Goal: Transaction & Acquisition: Purchase product/service

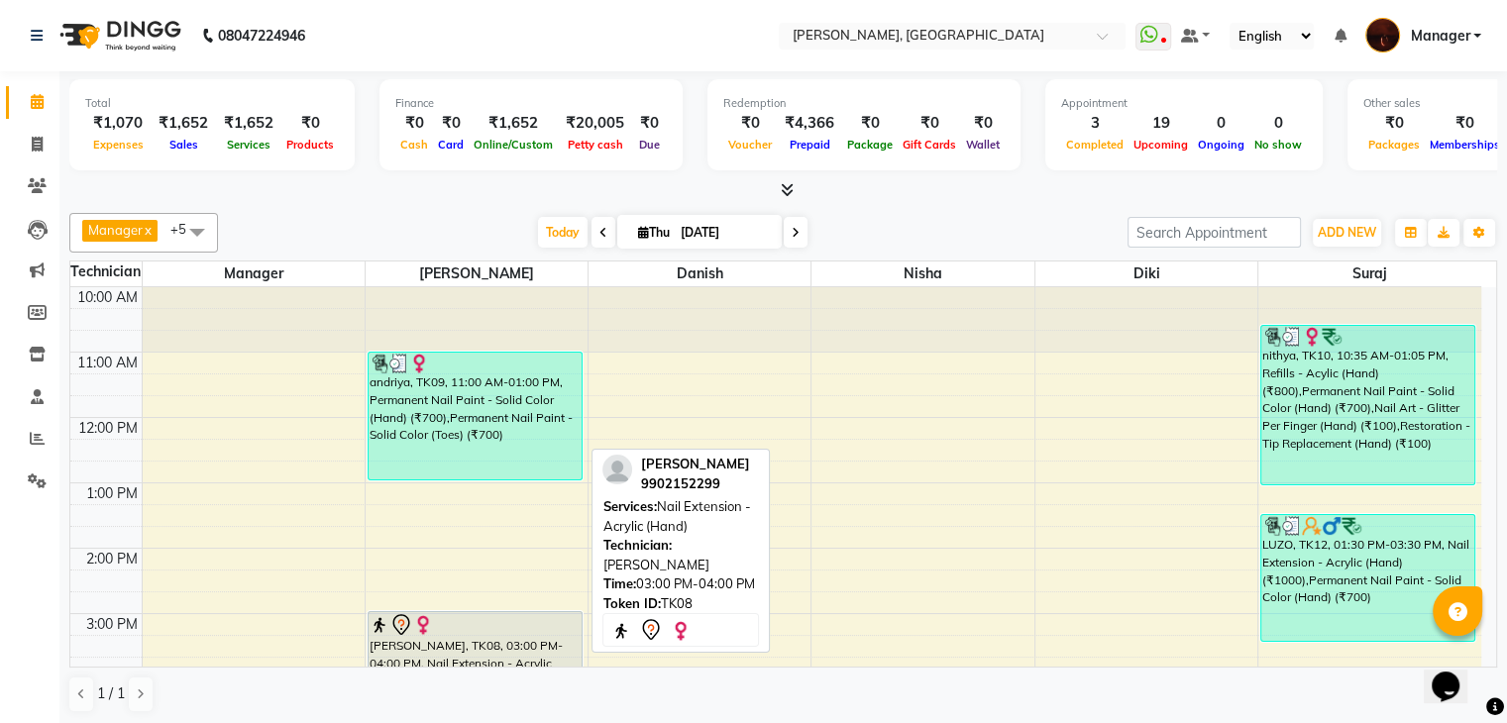
click at [498, 646] on div "[PERSON_NAME], TK08, 03:00 PM-04:00 PM, Nail Extension - Acrylic (Hand)" at bounding box center [475, 642] width 213 height 61
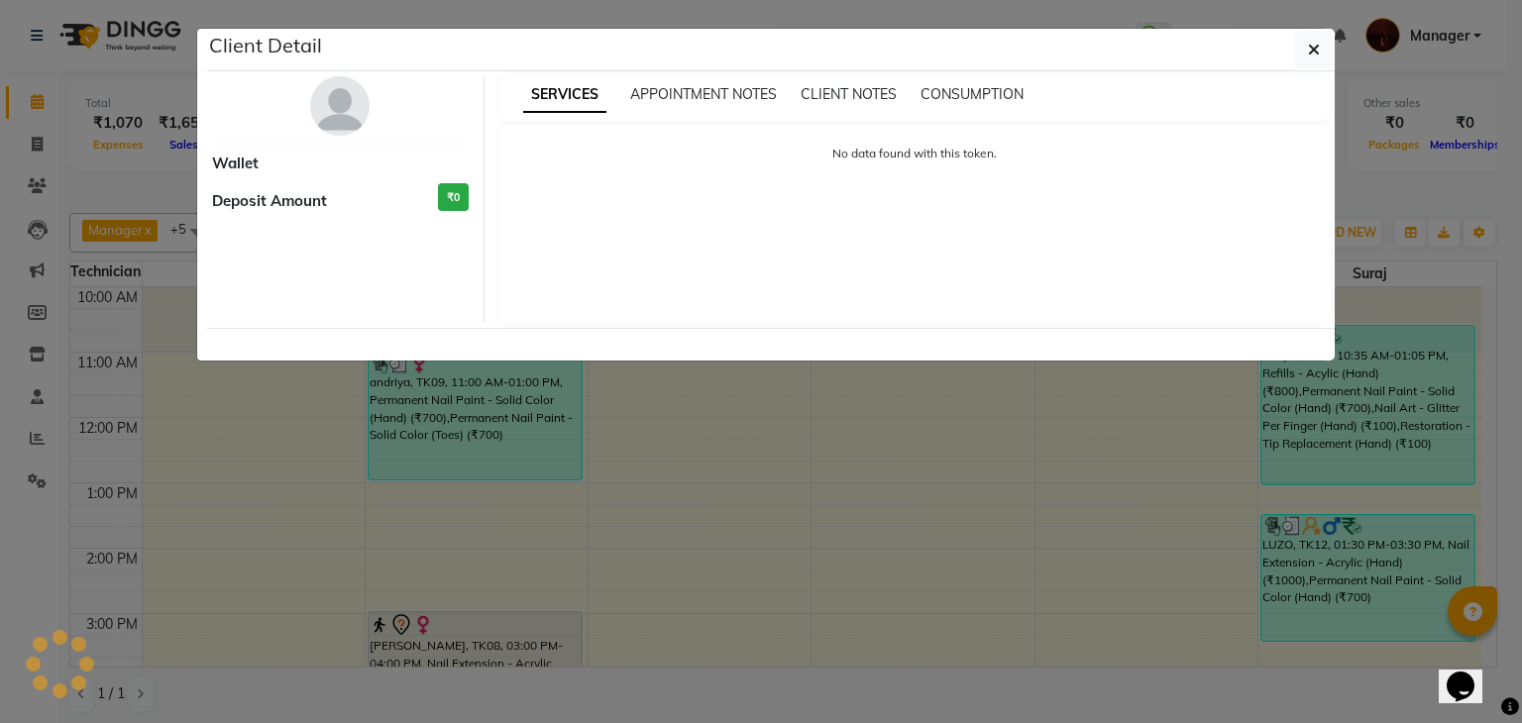
select select "7"
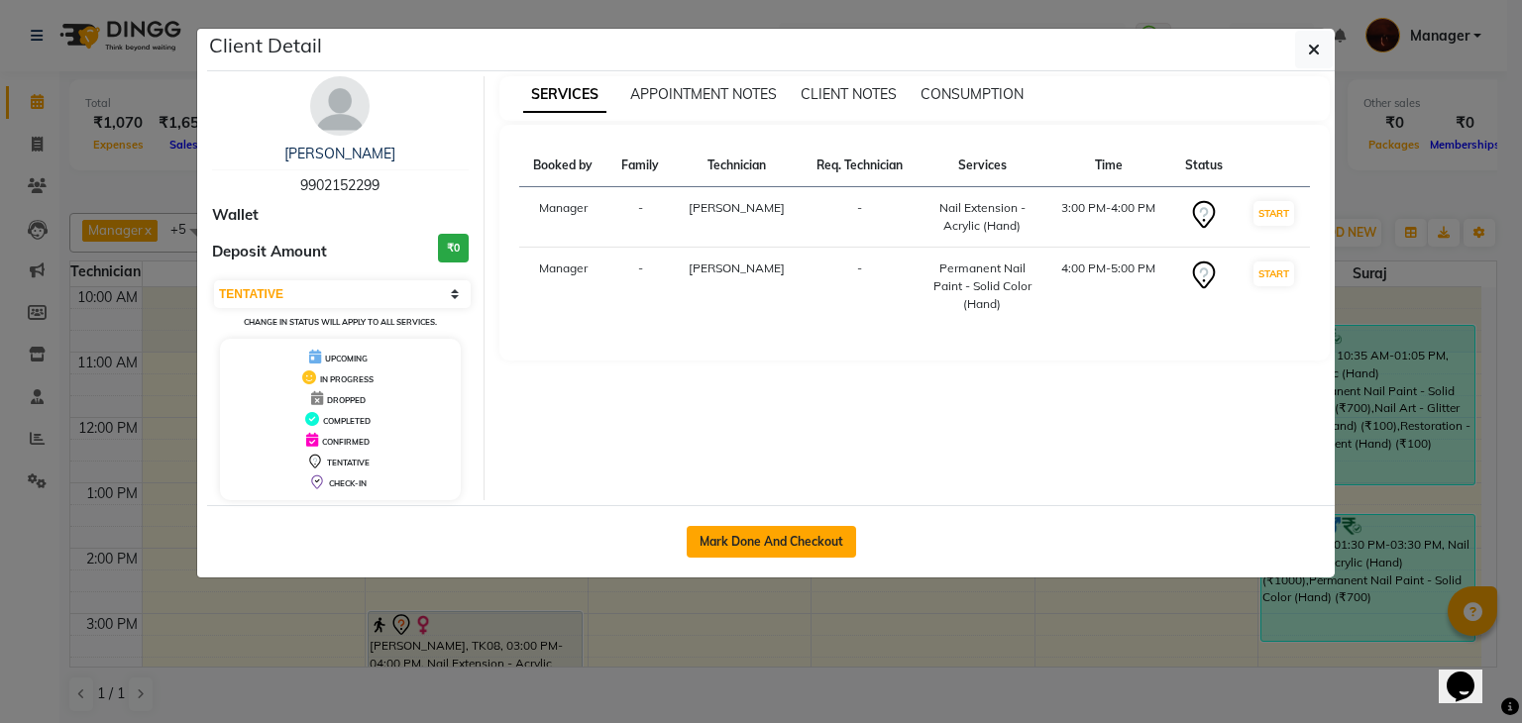
click at [786, 552] on button "Mark Done And Checkout" at bounding box center [771, 542] width 169 height 32
select select "service"
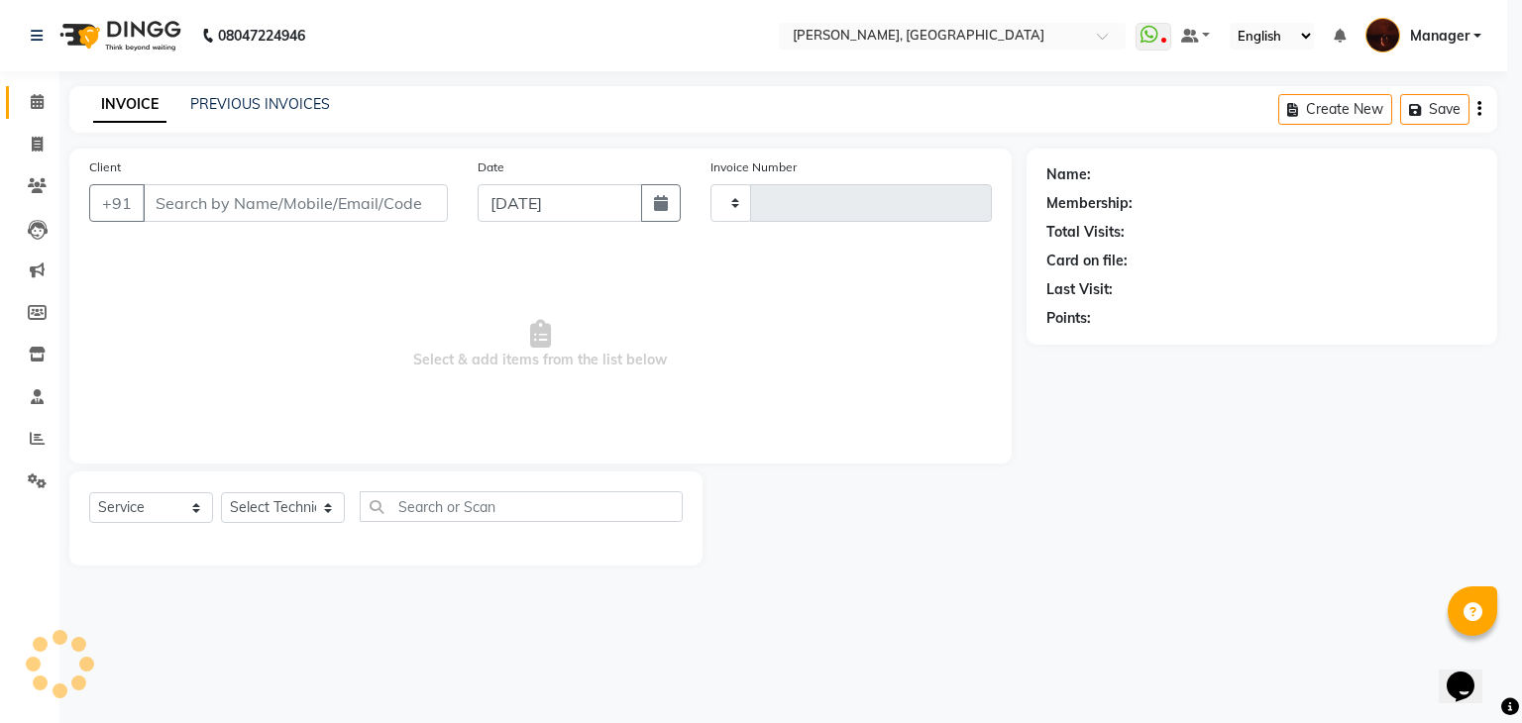
type input "1812"
select select "4063"
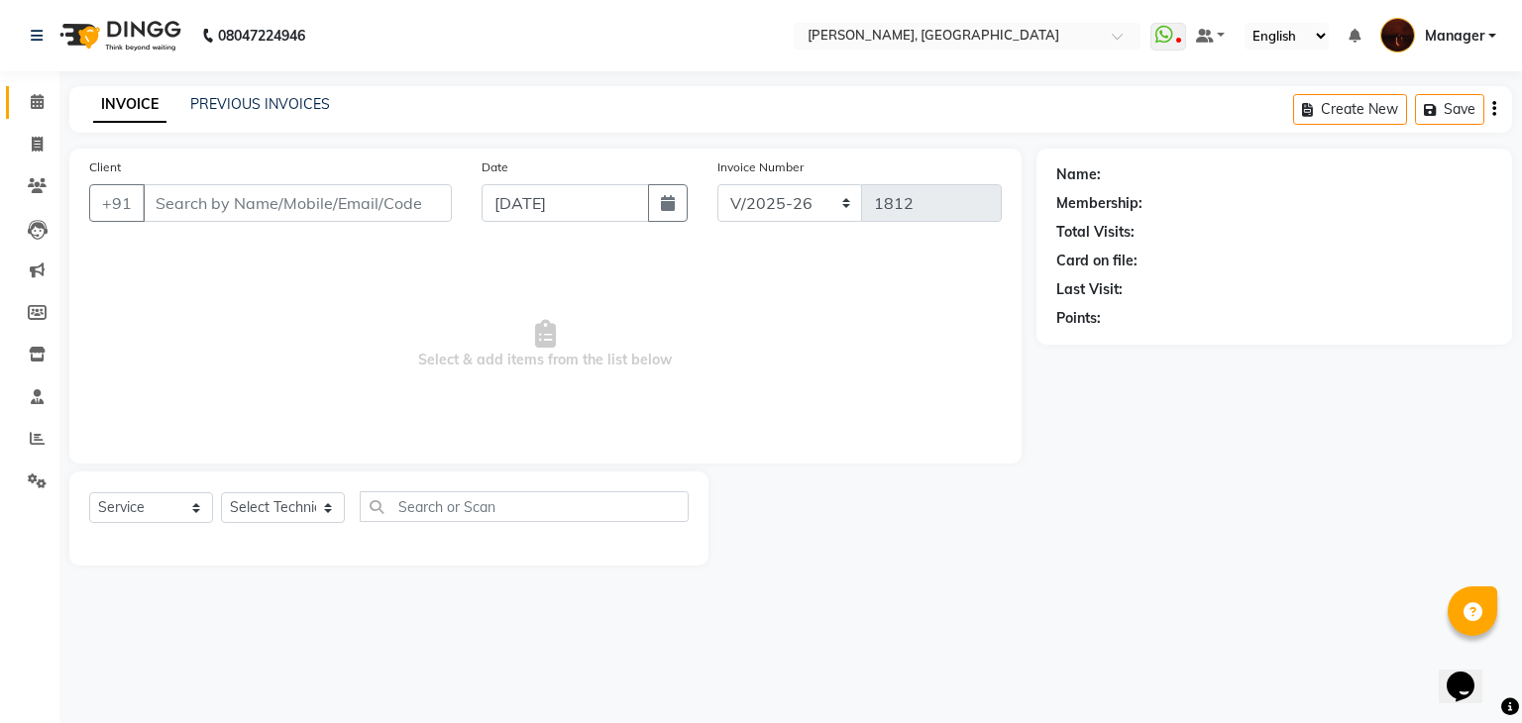
type input "99******99"
select select "35072"
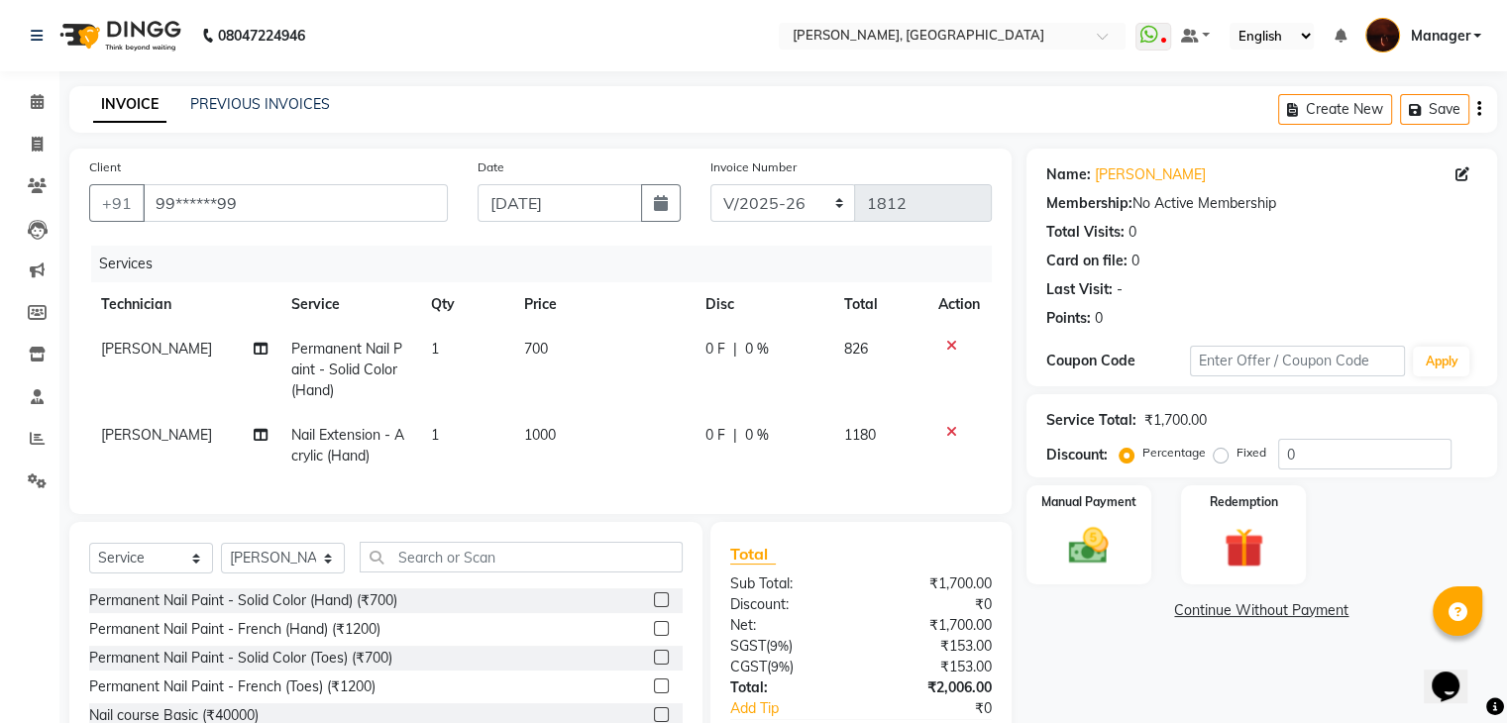
click at [107, 342] on span "[PERSON_NAME]" at bounding box center [156, 349] width 111 height 18
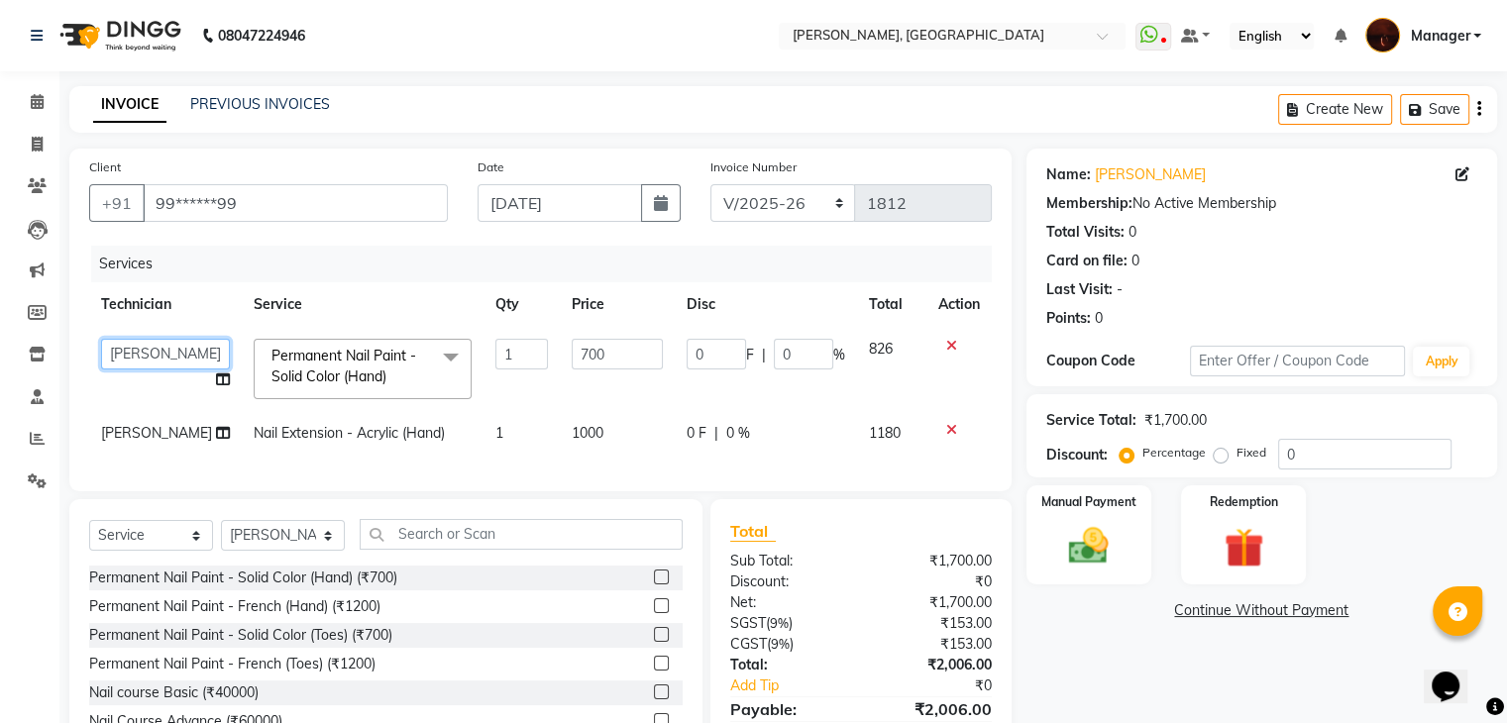
click at [107, 342] on select "[PERSON_NAME] [PERSON_NAME] Manager [PERSON_NAME] Pooja [PERSON_NAME] [PERSON_N…" at bounding box center [165, 354] width 129 height 31
select select "83655"
click at [128, 441] on span "[PERSON_NAME]" at bounding box center [156, 433] width 111 height 18
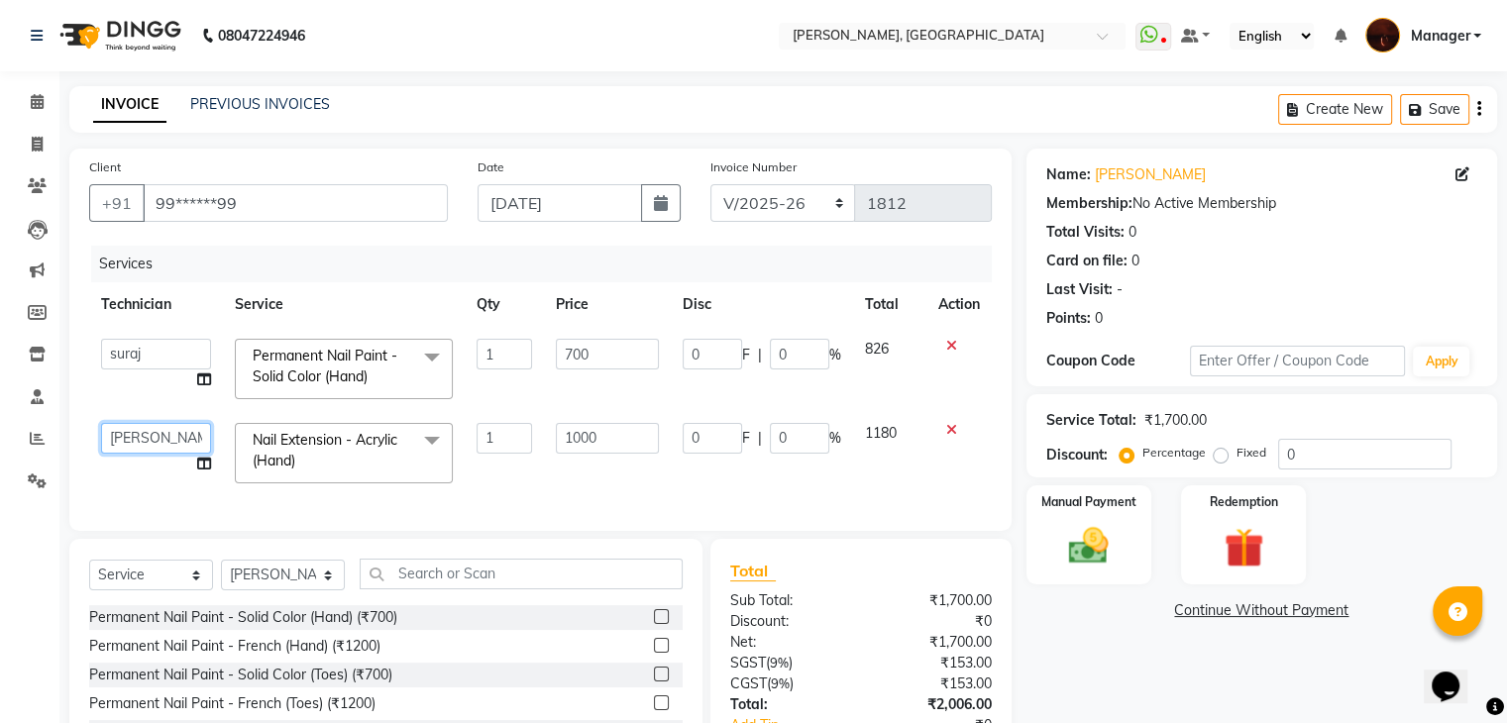
click at [148, 437] on select "[PERSON_NAME] [PERSON_NAME] Manager [PERSON_NAME] Pooja [PERSON_NAME] [PERSON_N…" at bounding box center [156, 438] width 110 height 31
select select "83655"
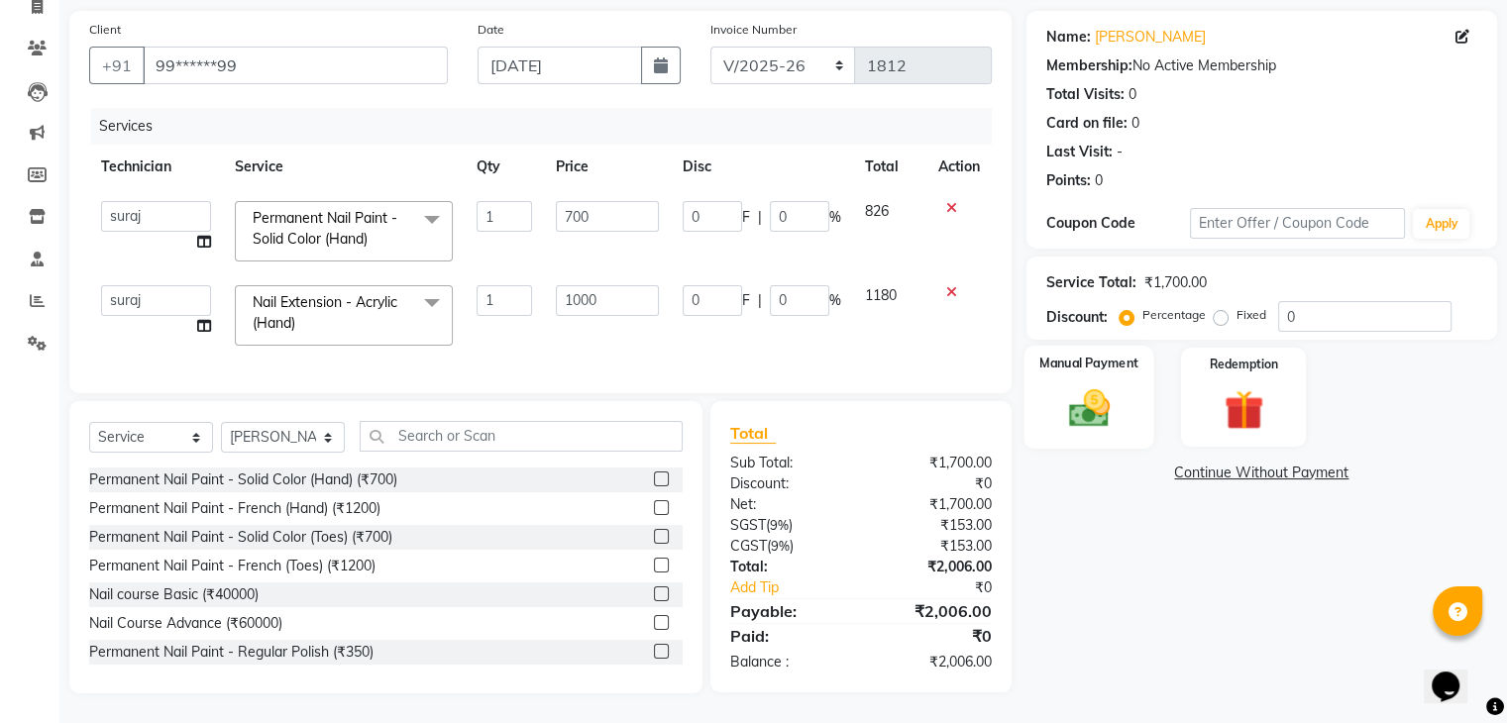
click at [1048, 421] on div "Manual Payment" at bounding box center [1088, 397] width 130 height 102
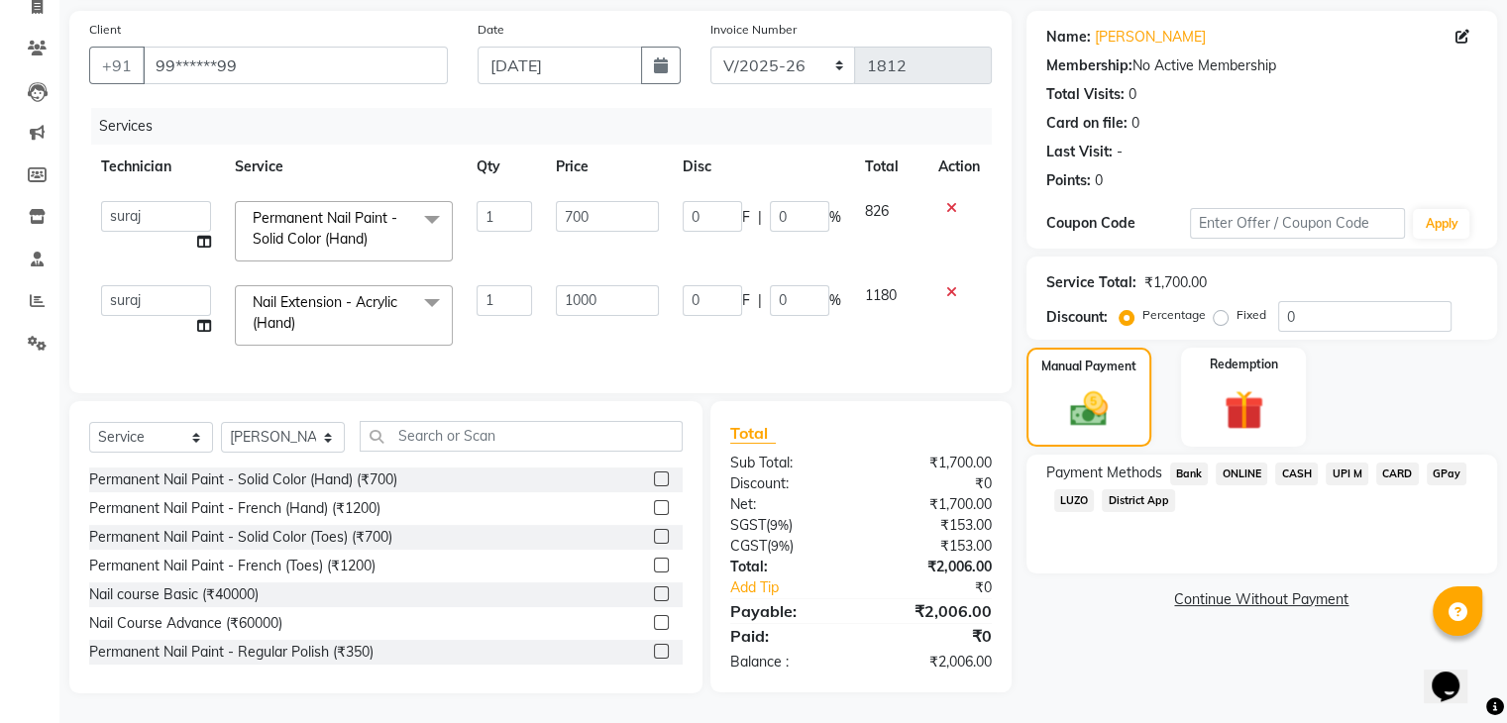
click at [1244, 463] on span "ONLINE" at bounding box center [1241, 474] width 52 height 23
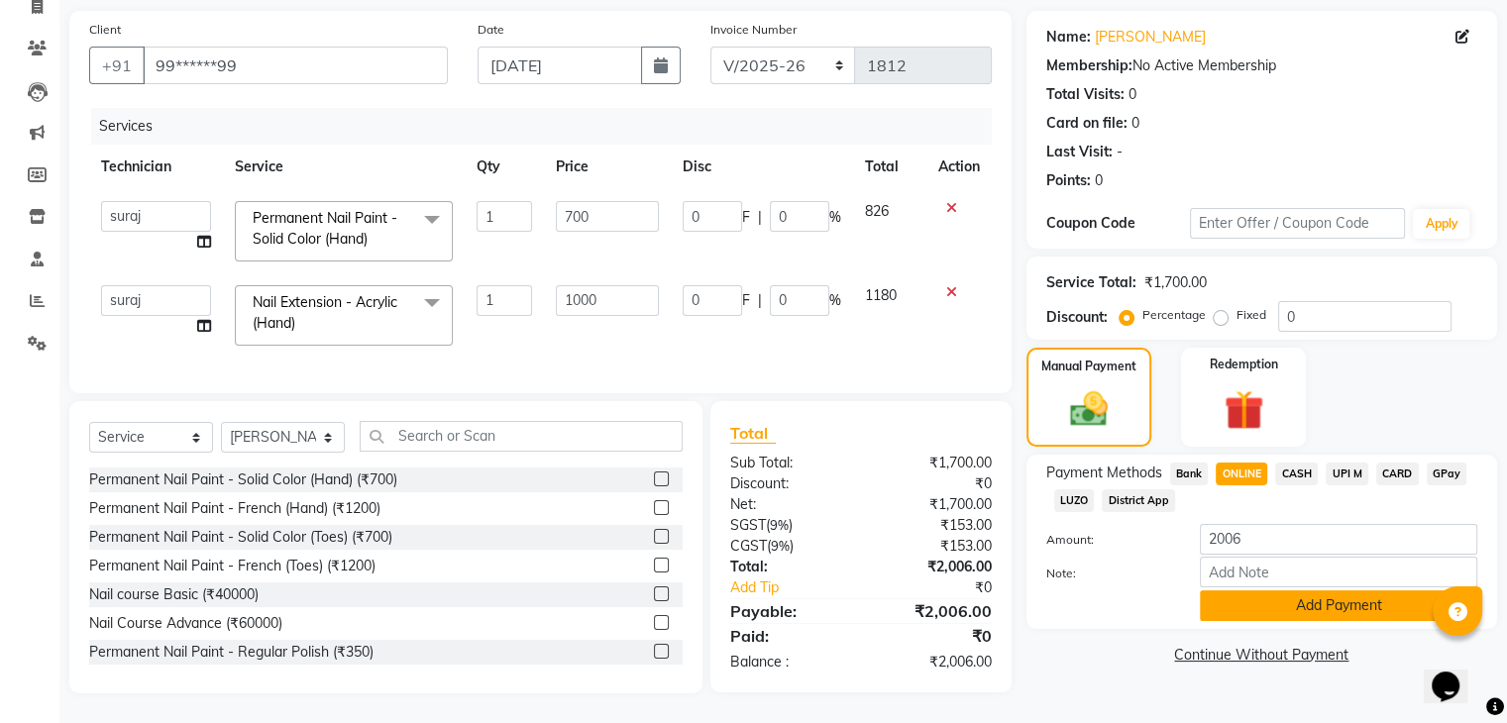
click at [1355, 599] on button "Add Payment" at bounding box center [1338, 605] width 277 height 31
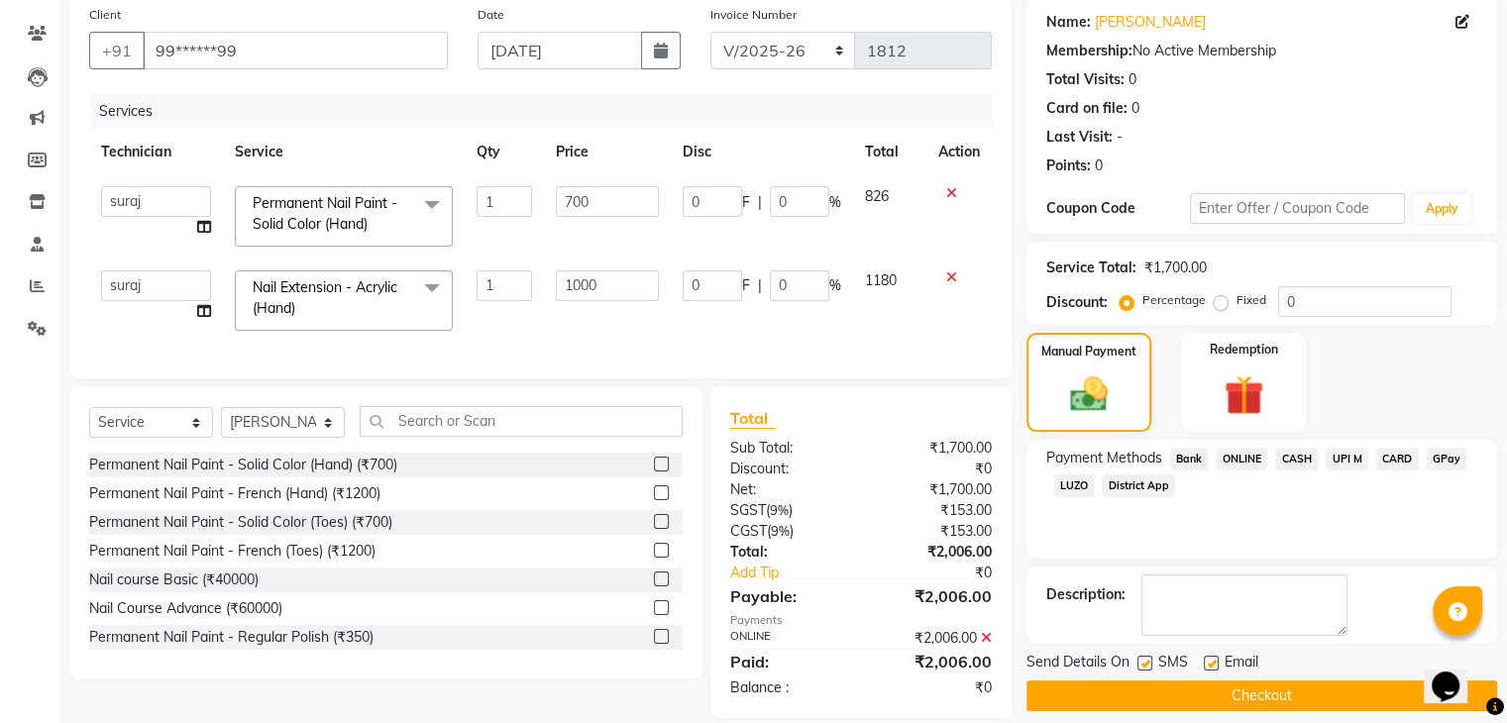
click at [1256, 687] on button "Checkout" at bounding box center [1261, 696] width 471 height 31
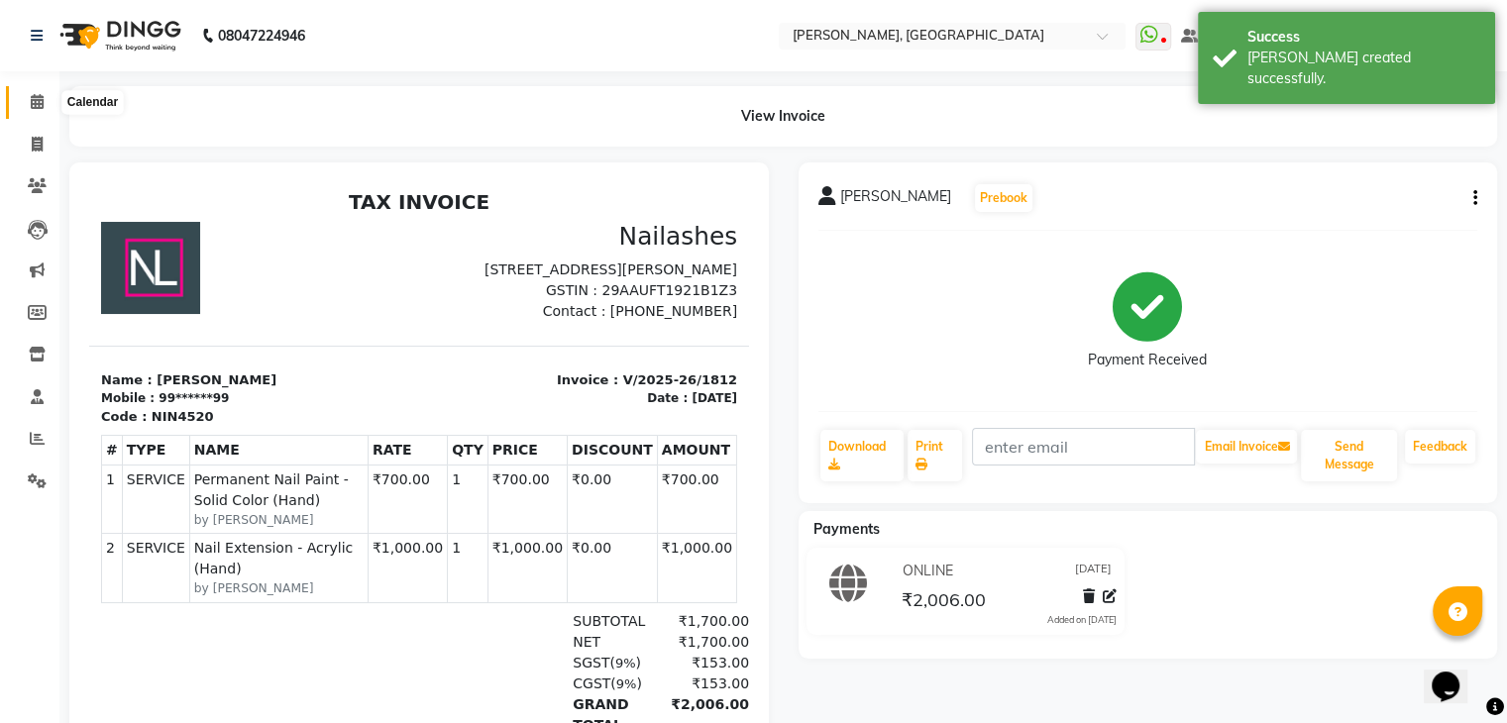
click at [31, 96] on icon at bounding box center [37, 101] width 13 height 15
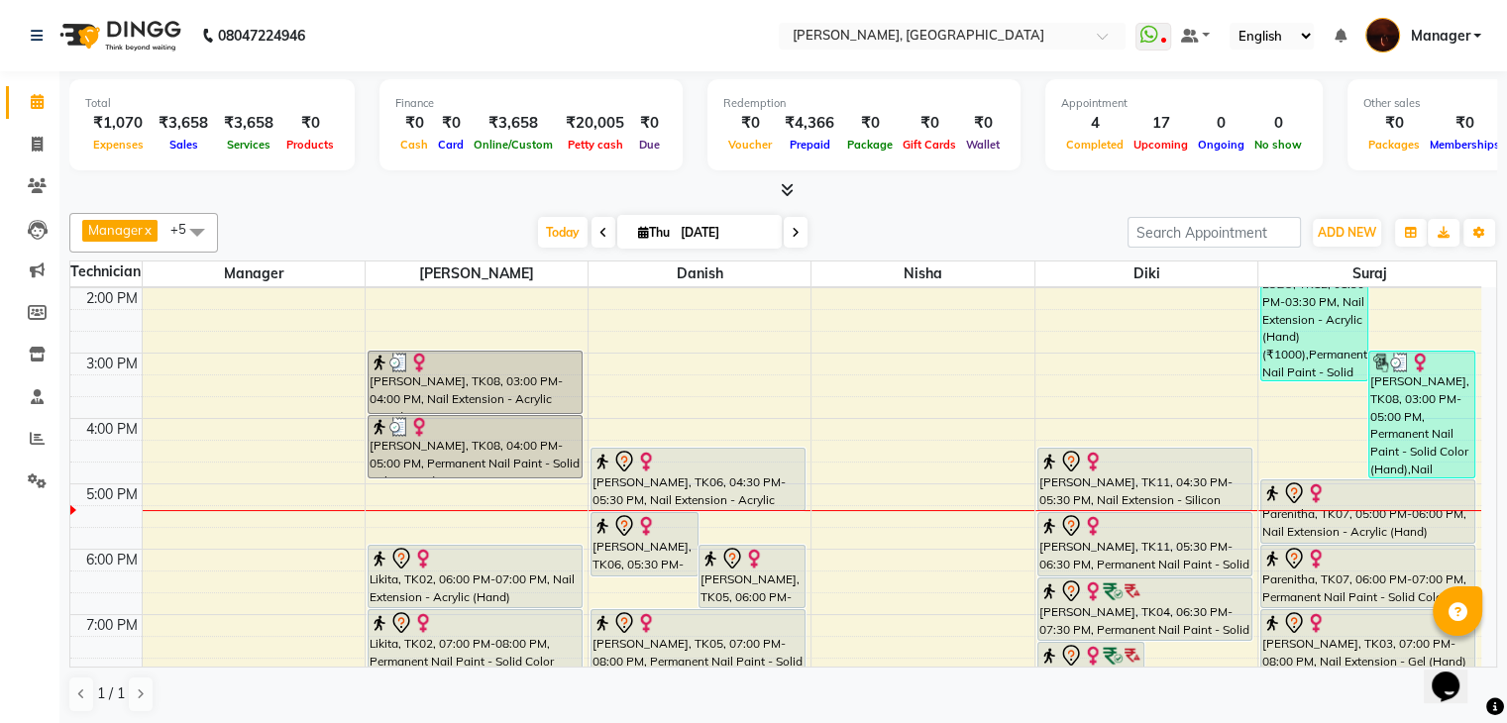
scroll to position [264, 0]
